Goal: Transaction & Acquisition: Purchase product/service

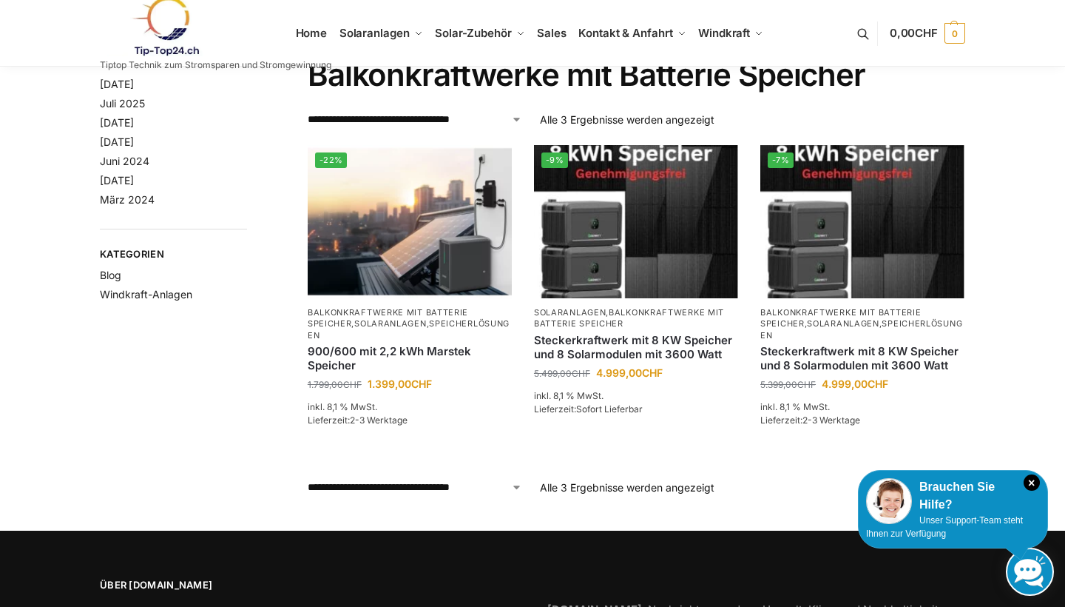
scroll to position [55, 0]
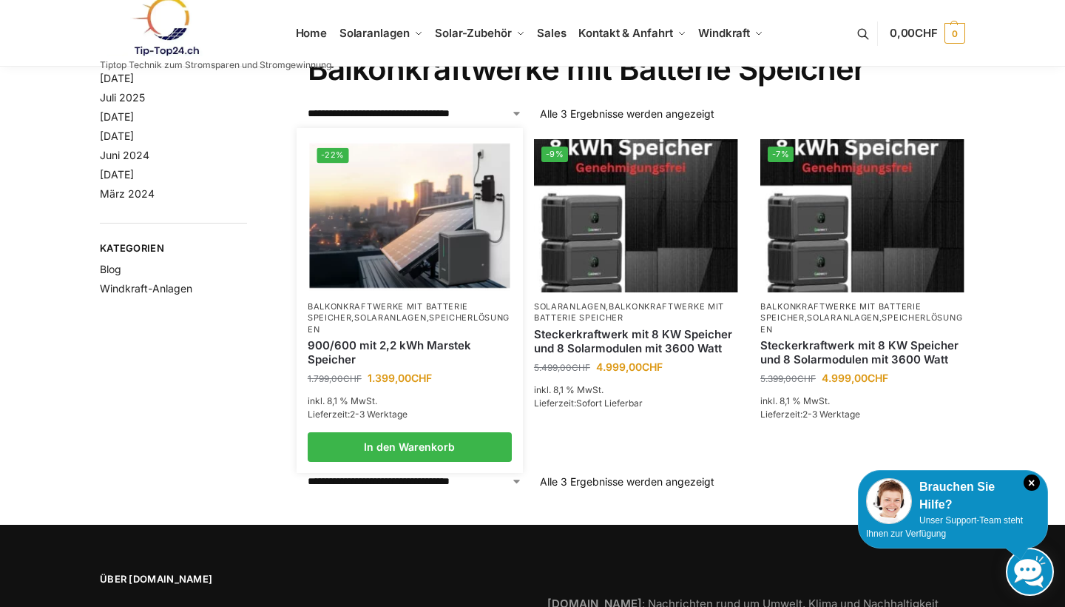
click at [387, 336] on div "900/600 mit 2,2 kWh Marstek Speicher" at bounding box center [410, 352] width 204 height 35
click at [373, 356] on link "900/600 mit 2,2 kWh Marstek Speicher" at bounding box center [410, 352] width 204 height 29
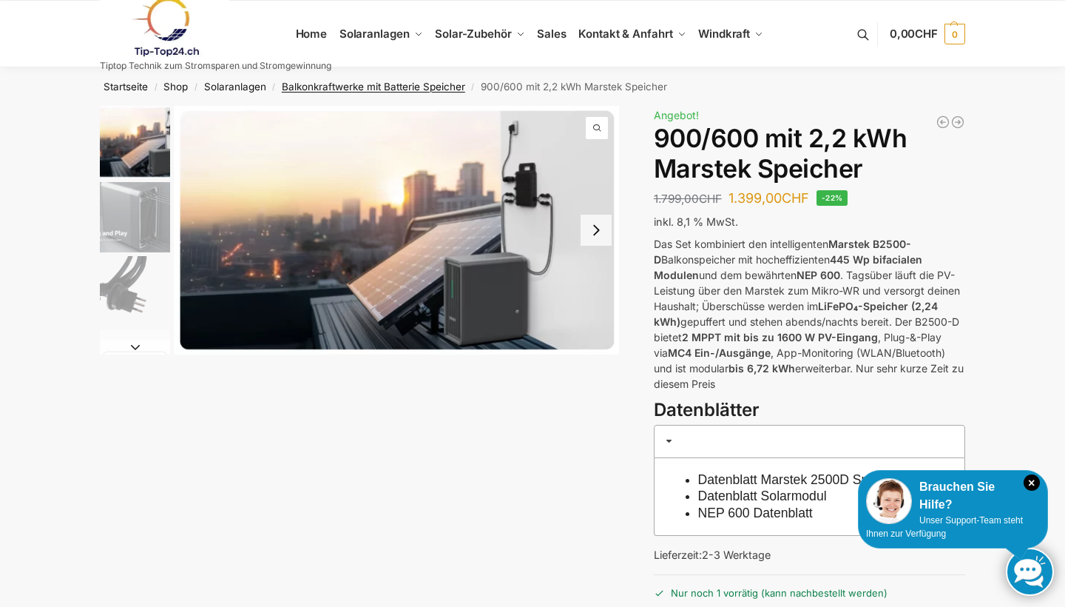
click at [399, 84] on link "Balkonkraftwerke mit Batterie Speicher" at bounding box center [373, 87] width 183 height 12
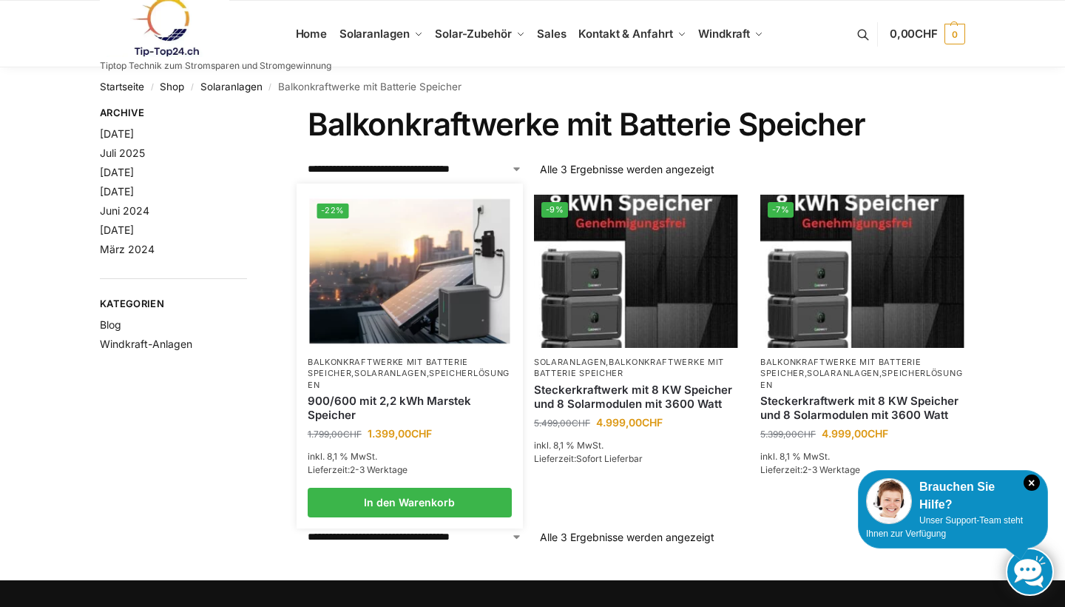
click at [371, 379] on link "Speicherlösungen" at bounding box center [409, 378] width 202 height 21
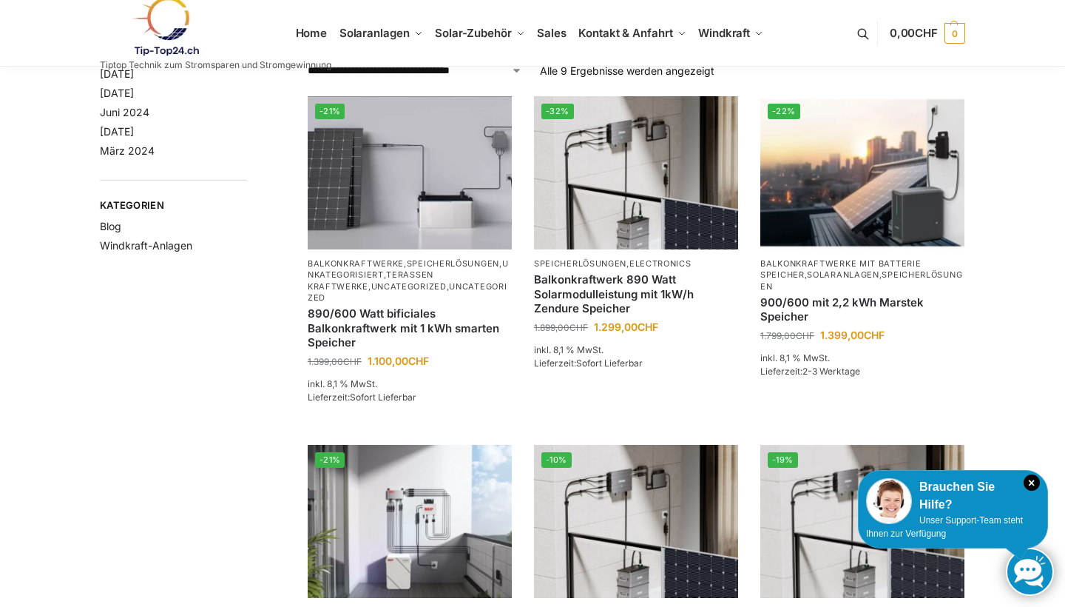
scroll to position [90, 0]
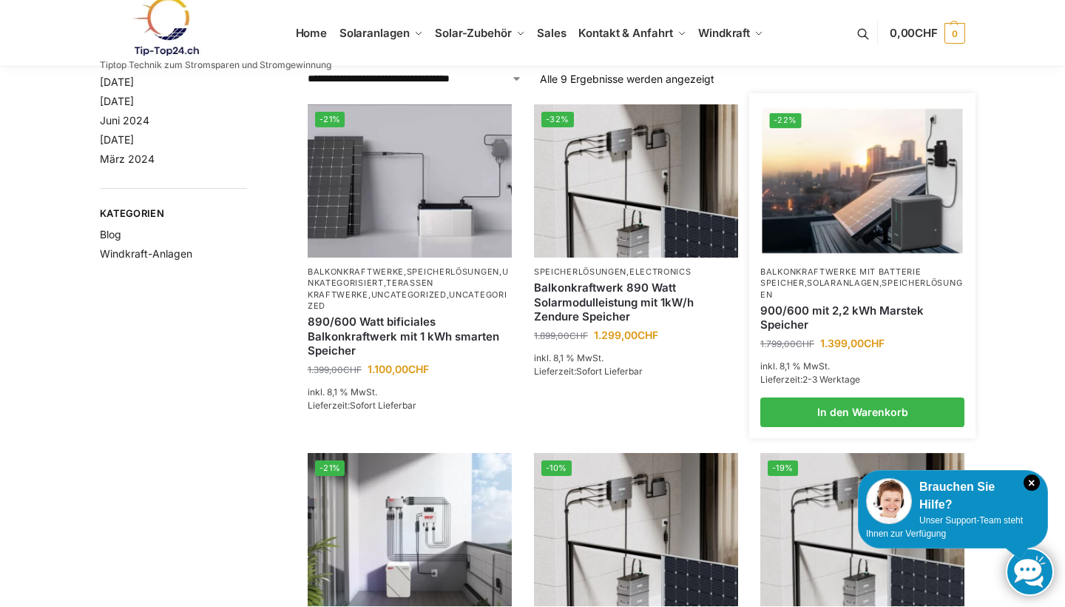
click at [826, 291] on link "Speicherlösungen" at bounding box center [862, 287] width 202 height 21
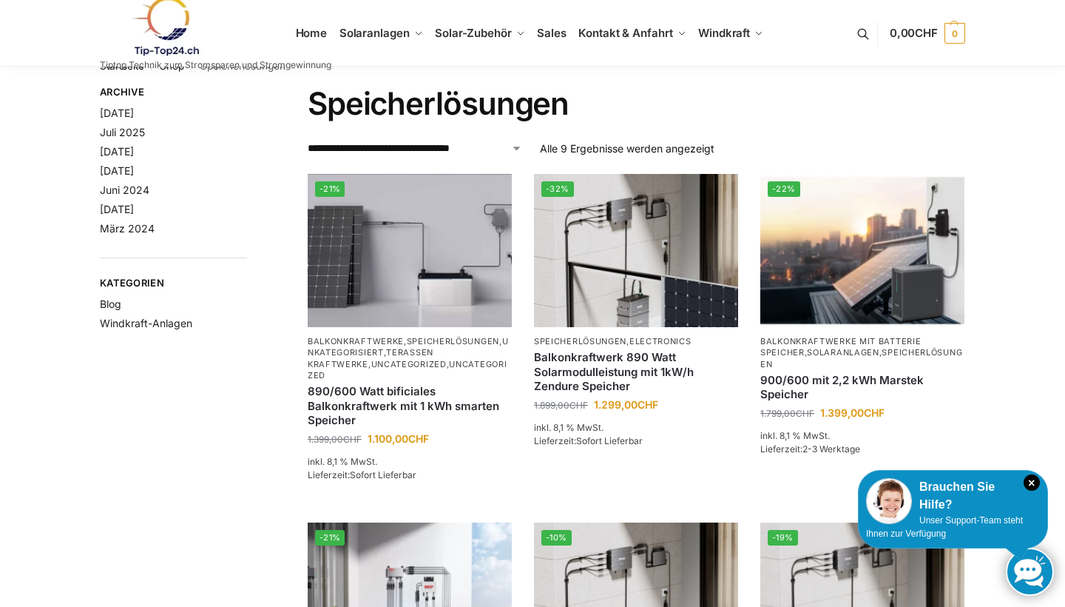
scroll to position [24, 0]
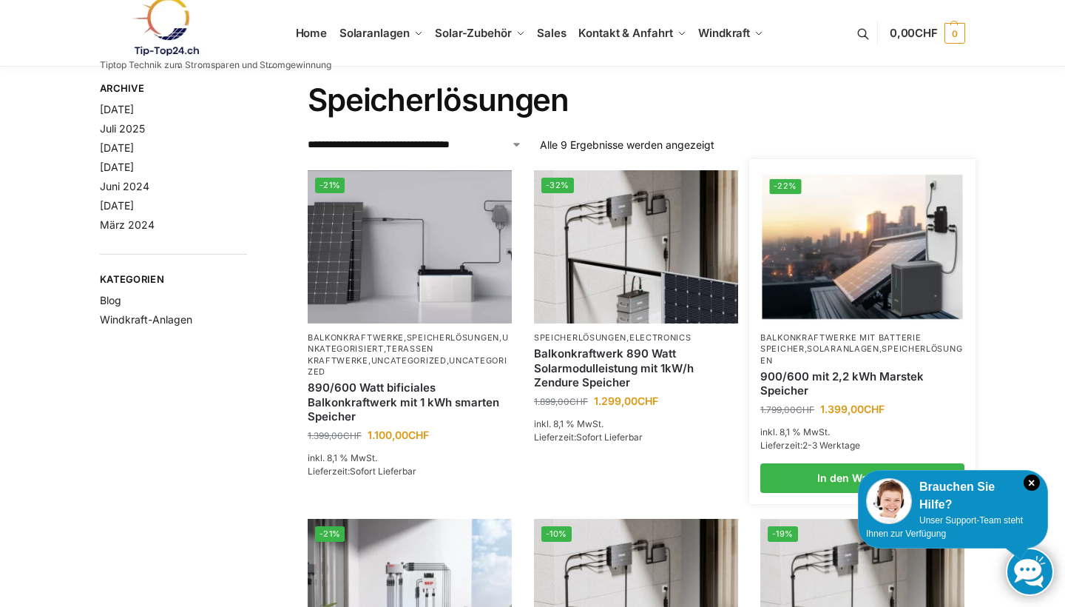
click at [803, 370] on link "900/600 mit 2,2 kWh Marstek Speicher" at bounding box center [863, 383] width 204 height 29
